Goal: Task Accomplishment & Management: Use online tool/utility

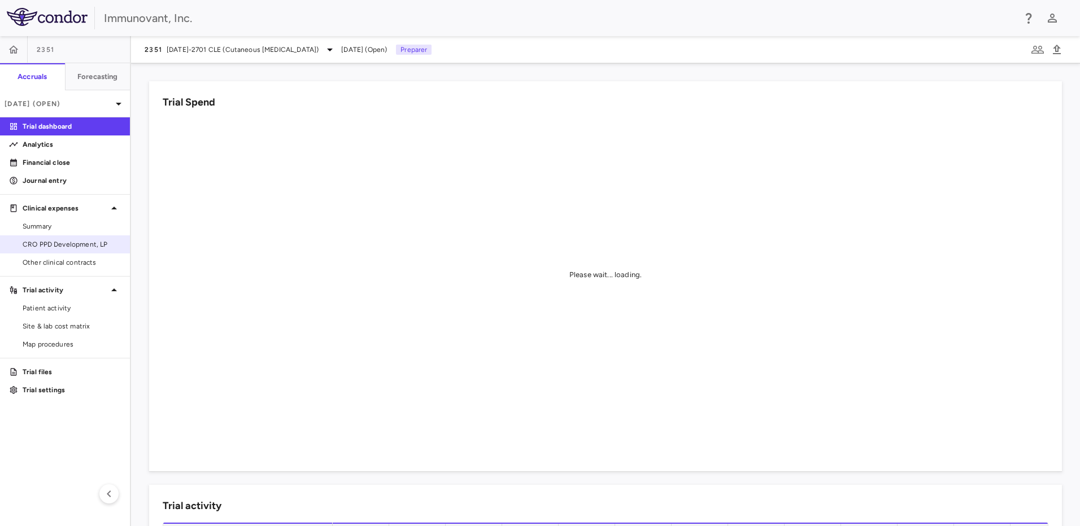
click at [74, 250] on link "CRO PPD Development, LP" at bounding box center [65, 244] width 130 height 17
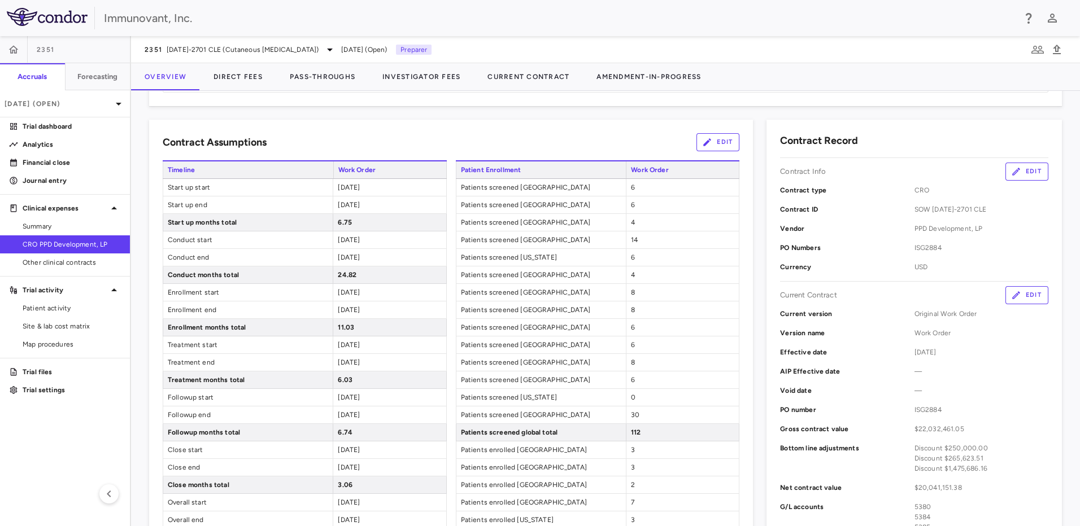
scroll to position [169, 0]
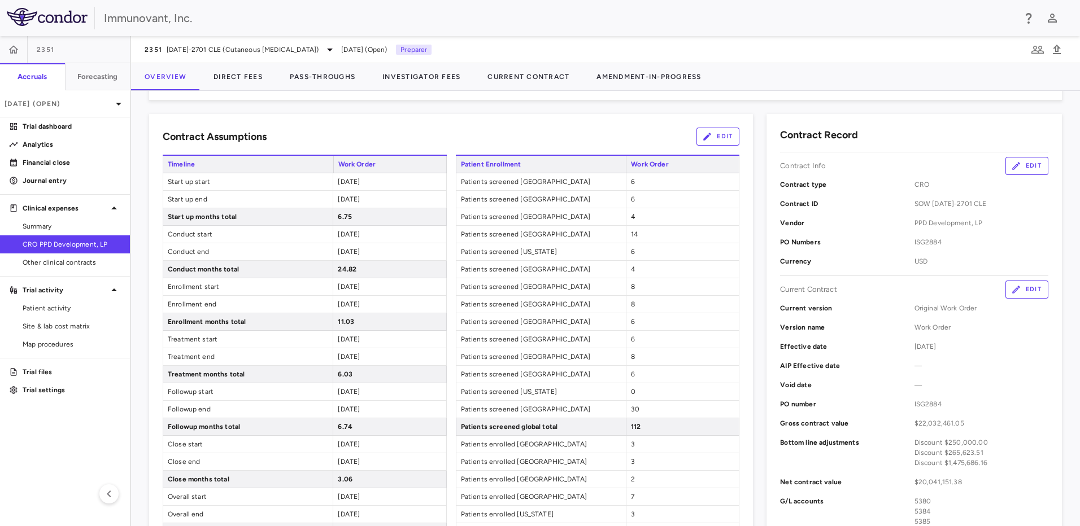
click at [1018, 290] on button "Edit" at bounding box center [1026, 290] width 43 height 18
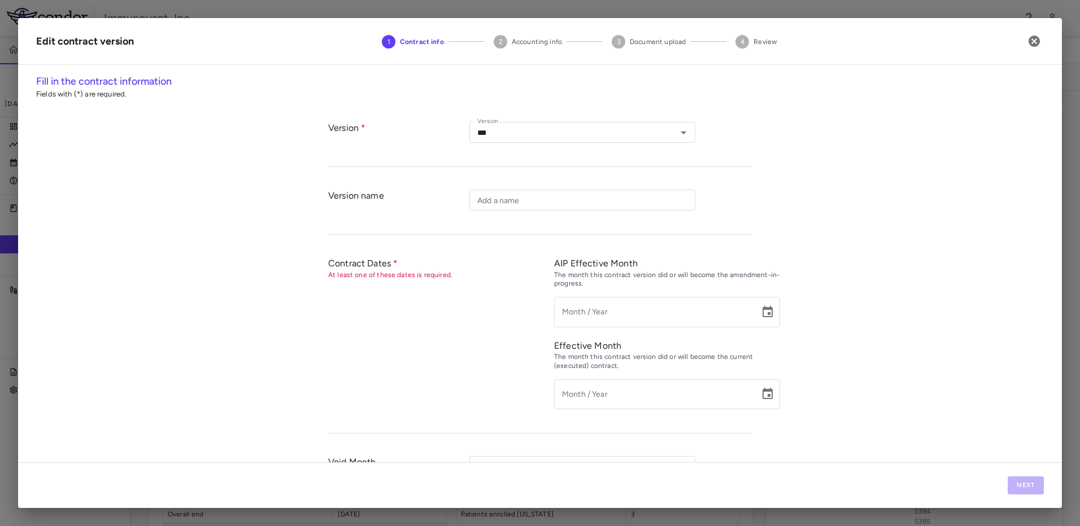
type input "**********"
type input "*******"
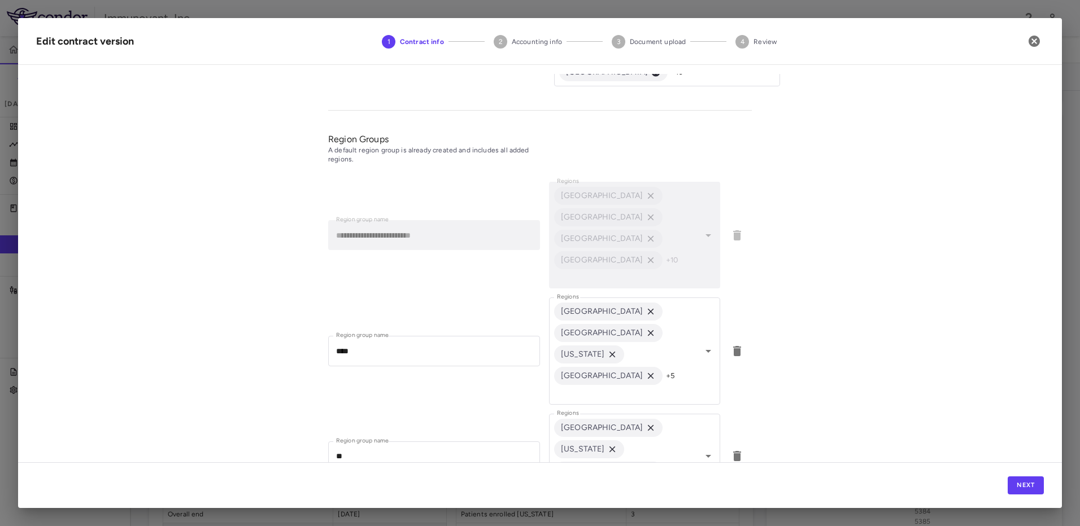
scroll to position [551, 0]
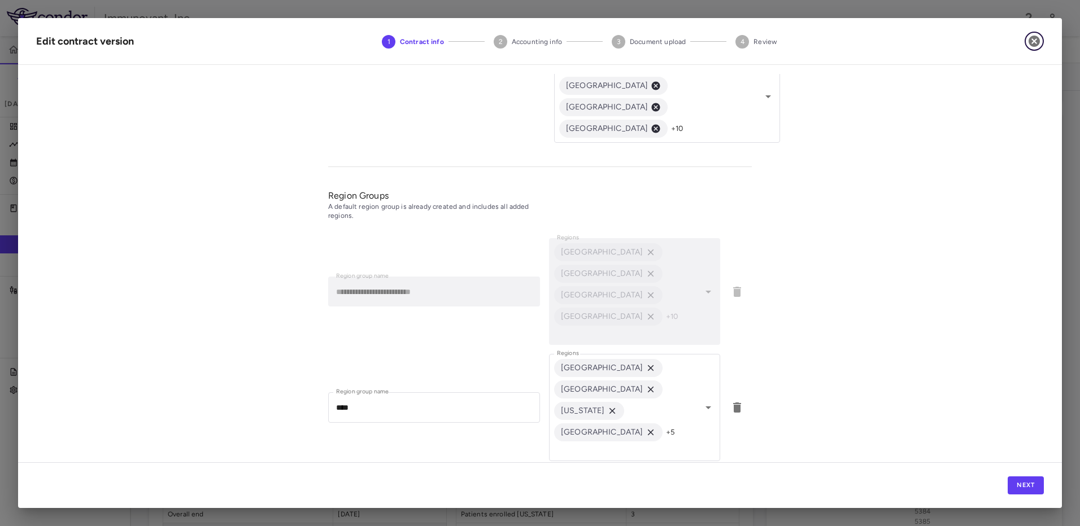
drag, startPoint x: 1032, startPoint y: 43, endPoint x: 894, endPoint y: 241, distance: 241.1
click at [894, 241] on div "**********" at bounding box center [540, 263] width 1044 height 490
click at [1037, 38] on icon "button" at bounding box center [1033, 41] width 11 height 11
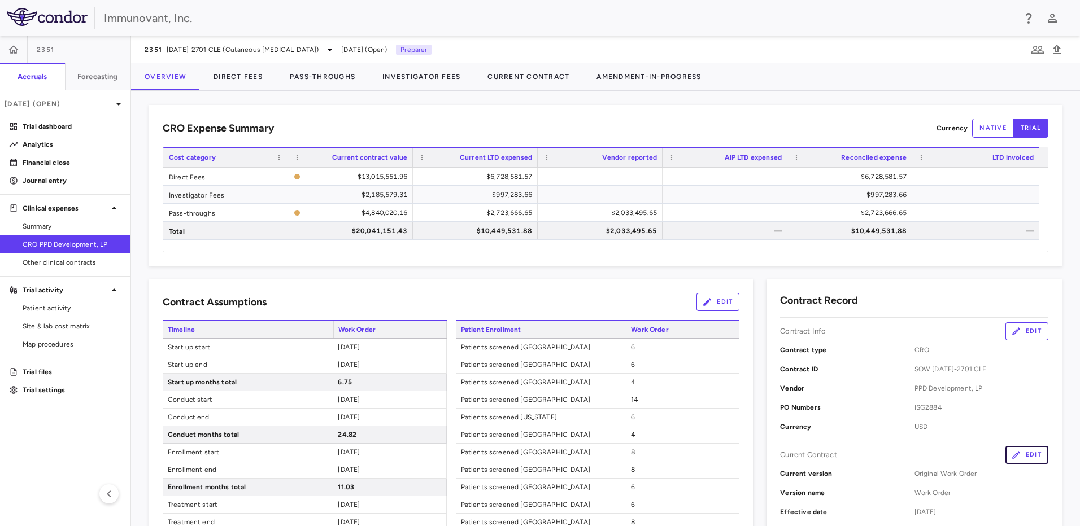
scroll to position [0, 0]
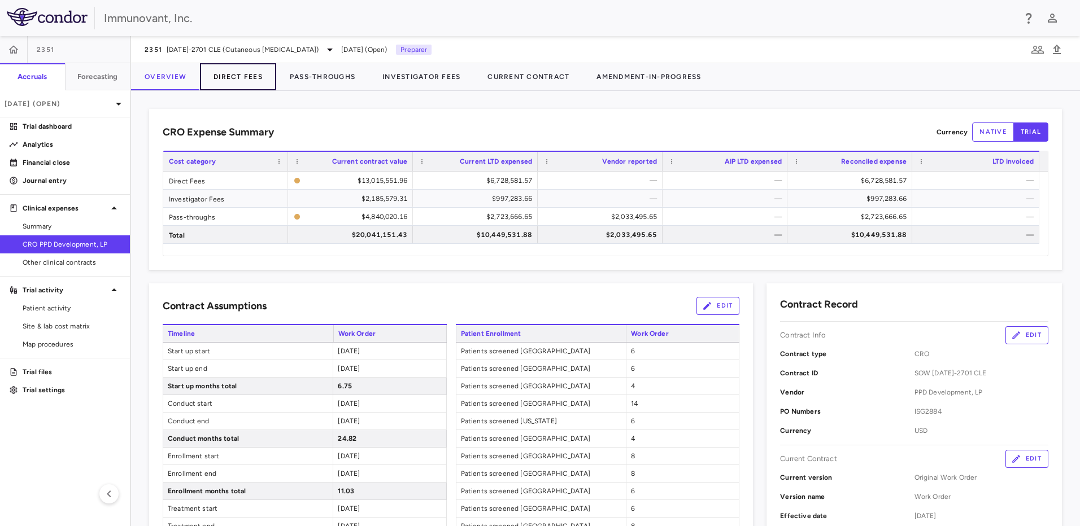
click at [231, 73] on button "Direct Fees" at bounding box center [238, 76] width 76 height 27
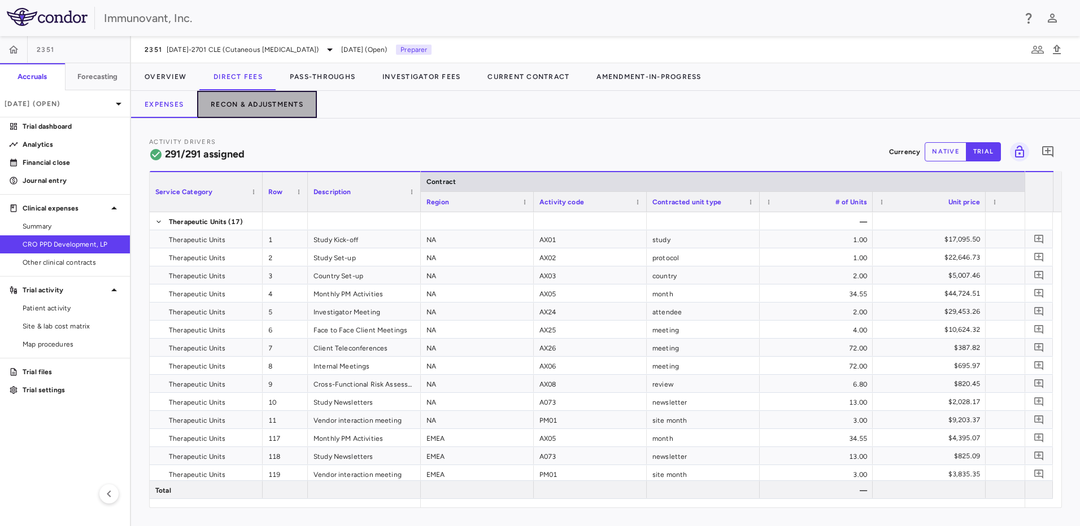
click at [265, 104] on button "Recon & Adjustments" at bounding box center [257, 104] width 120 height 27
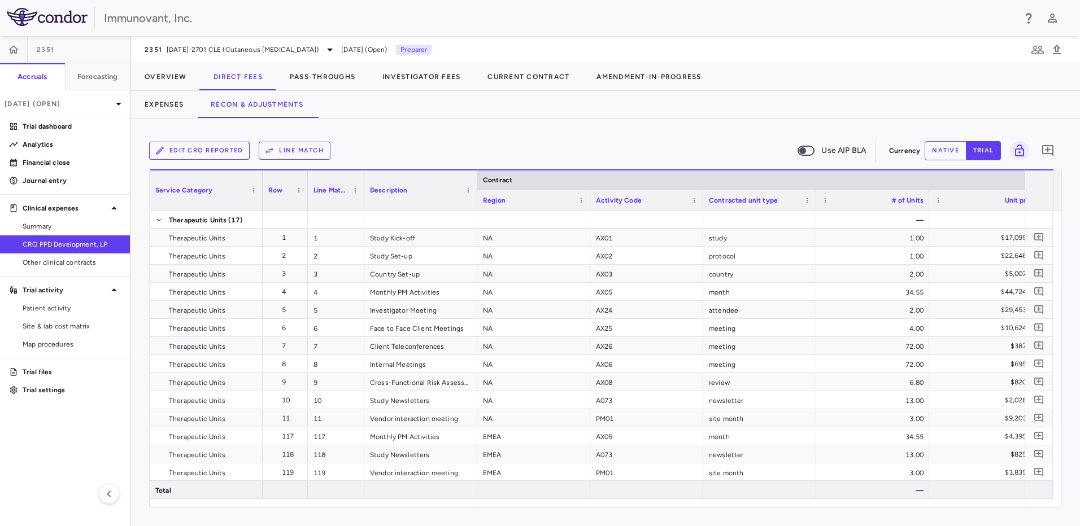
click at [283, 147] on button "Line Match" at bounding box center [295, 151] width 72 height 18
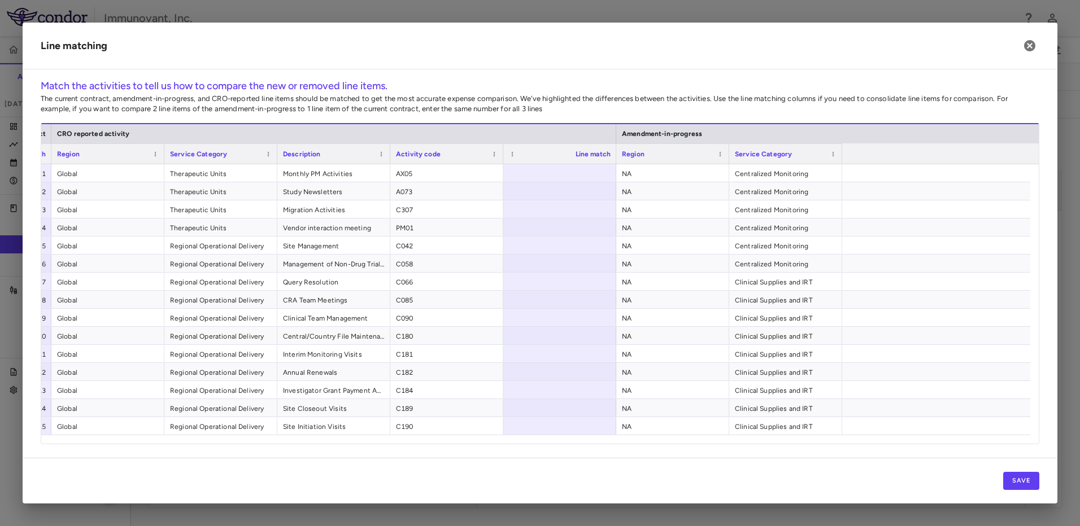
scroll to position [0, 237]
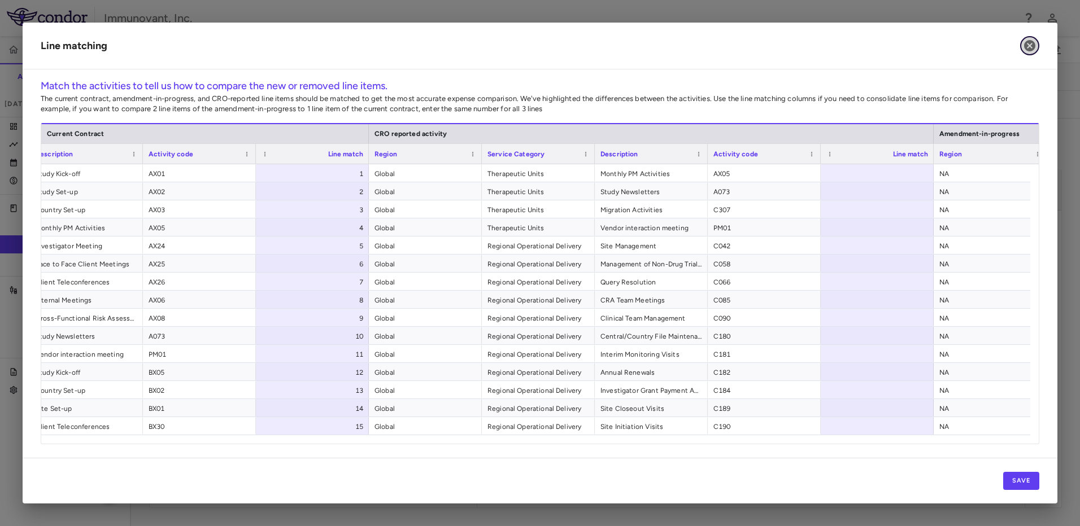
click at [1031, 50] on icon "button" at bounding box center [1029, 45] width 11 height 11
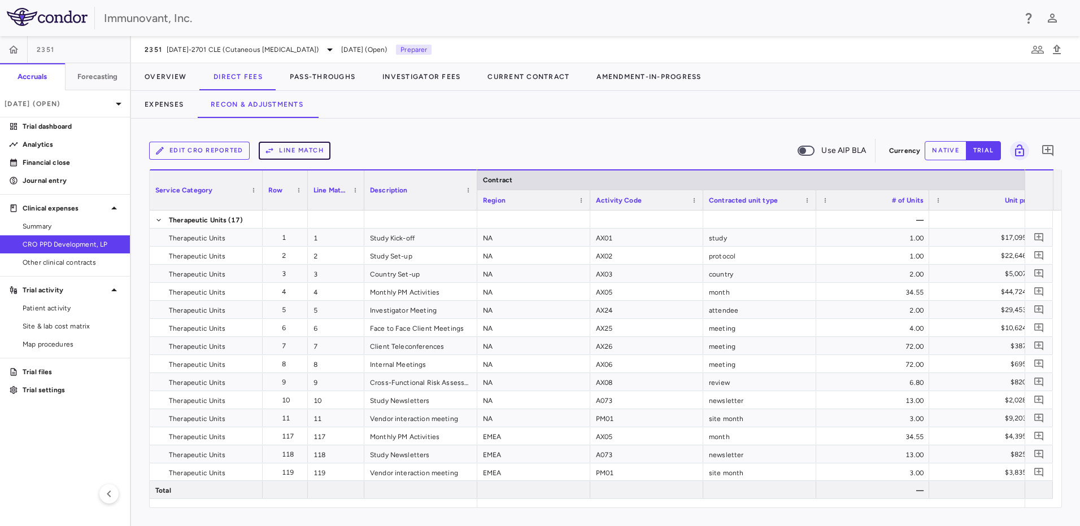
scroll to position [0, 390]
